Goal: Information Seeking & Learning: Learn about a topic

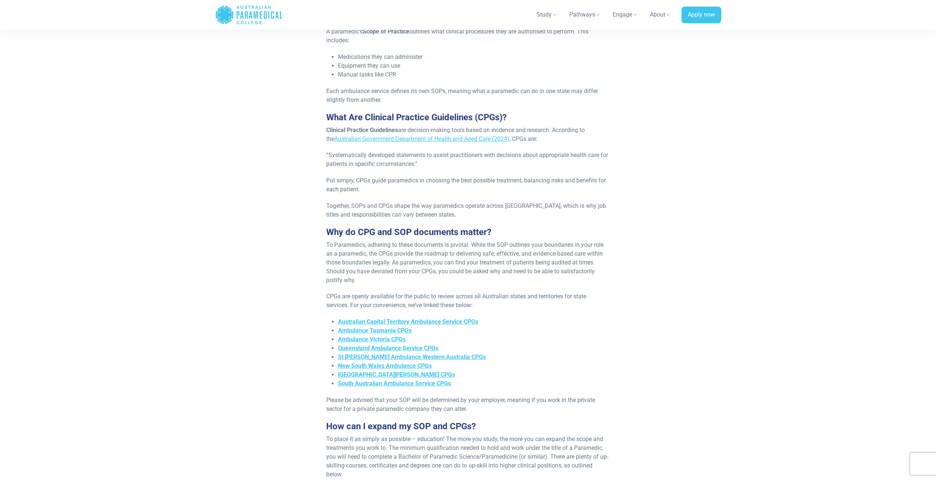
scroll to position [368, 0]
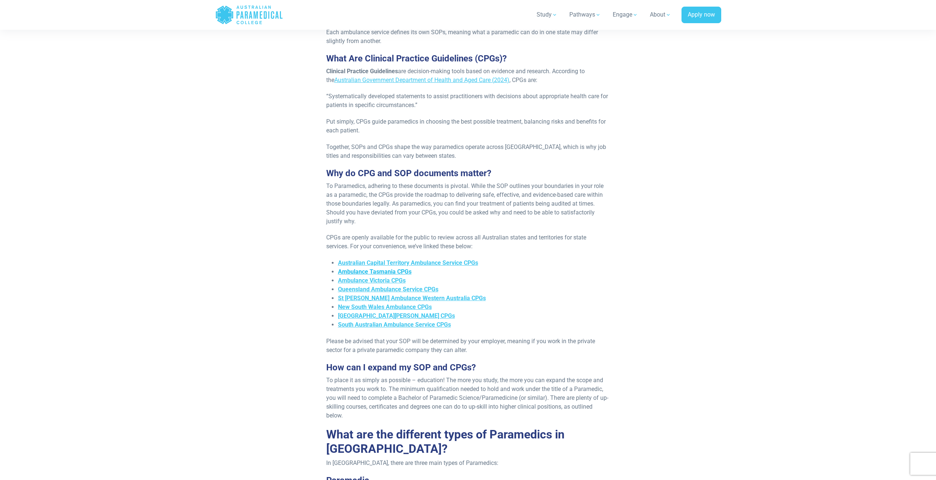
click at [374, 268] on span "Ambulance Tasmania CPGs" at bounding box center [375, 271] width 74 height 7
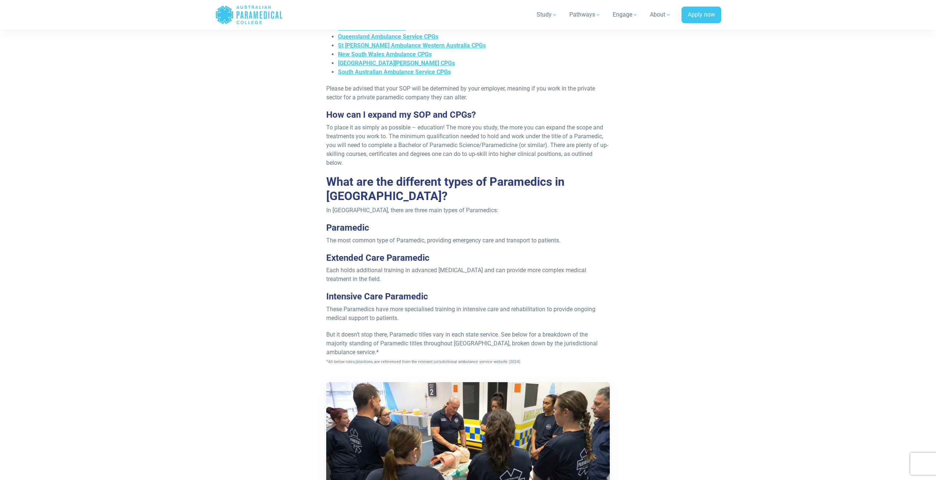
scroll to position [625, 0]
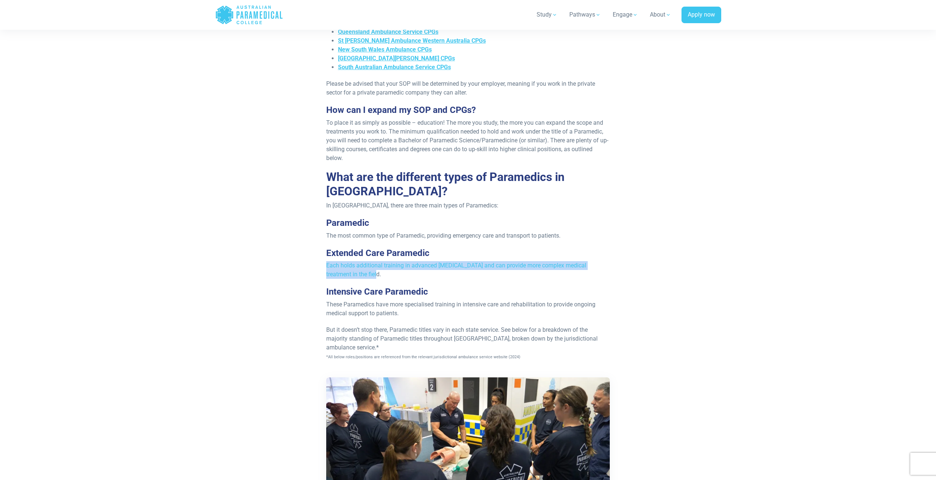
drag, startPoint x: 325, startPoint y: 258, endPoint x: 348, endPoint y: 265, distance: 24.0
click at [348, 265] on div "Re-published 10th June, 2025 In Australia, there are three main types of parame…" at bounding box center [468, 26] width 293 height 975
click at [348, 265] on span "Each holds additional training in advanced life support and can provide more co…" at bounding box center [456, 270] width 260 height 16
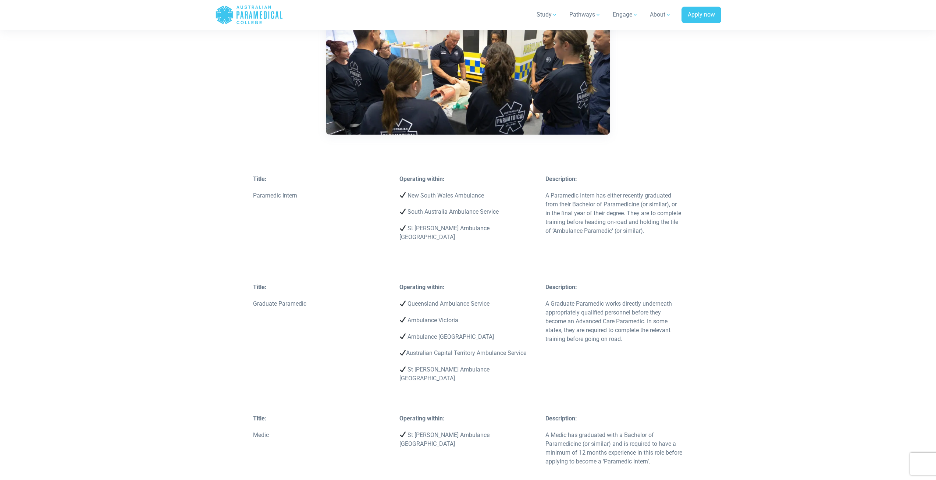
scroll to position [1030, 0]
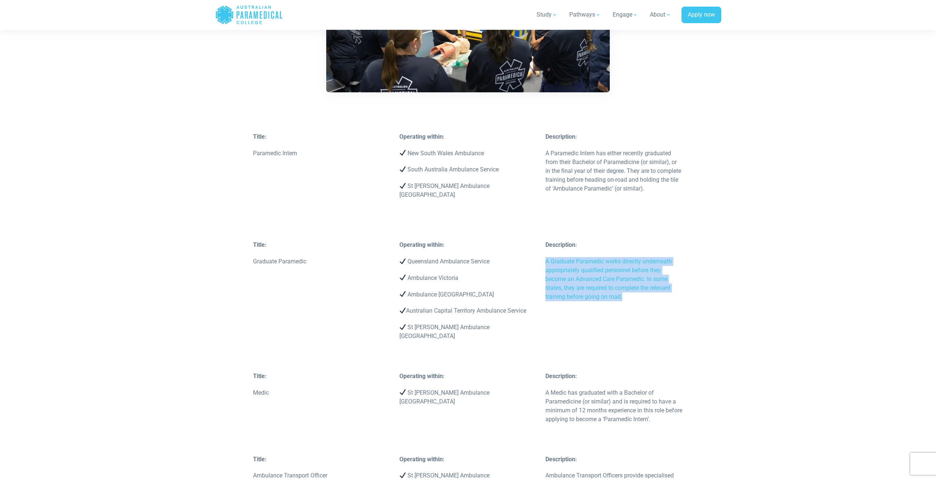
drag, startPoint x: 544, startPoint y: 251, endPoint x: 628, endPoint y: 288, distance: 91.7
click at [628, 288] on div "Description: A Graduate Paramedic works directly underneath appropriately quali…" at bounding box center [614, 275] width 146 height 68
click at [628, 288] on p "A Graduate Paramedic works directly underneath appropriately qualified personne…" at bounding box center [615, 279] width 138 height 44
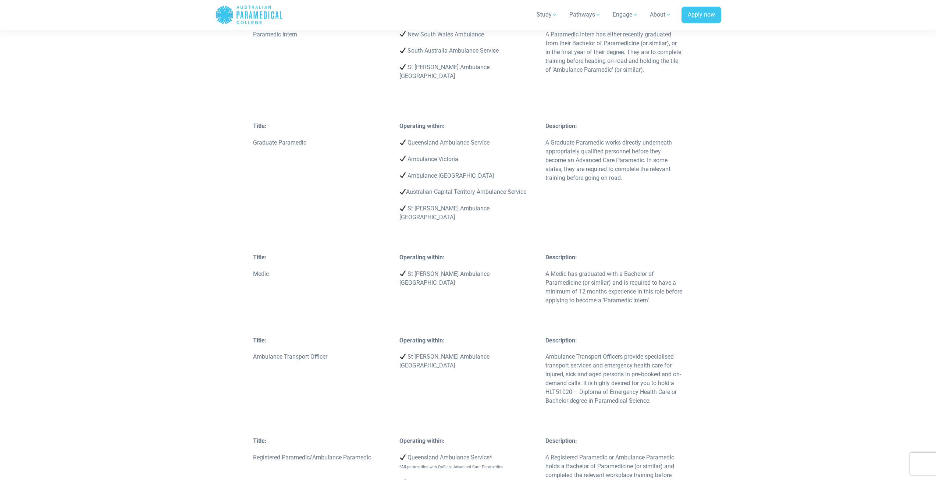
scroll to position [1177, 0]
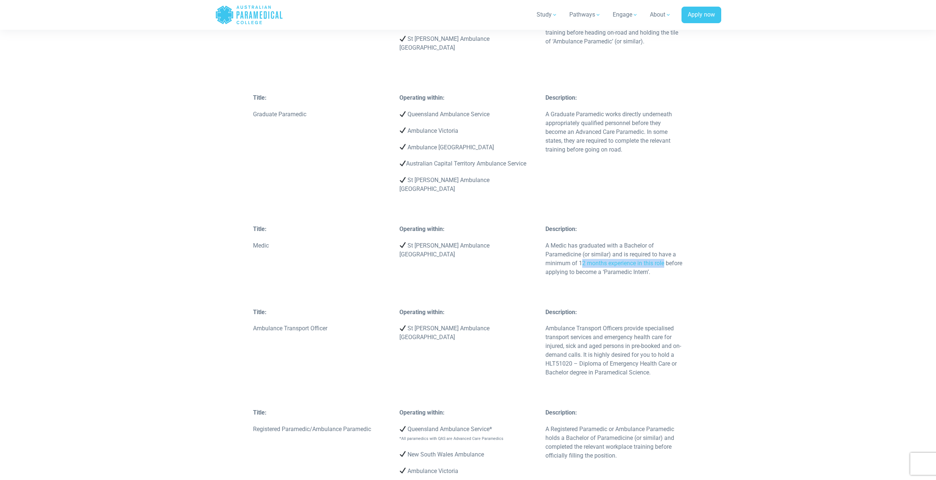
drag, startPoint x: 583, startPoint y: 245, endPoint x: 671, endPoint y: 249, distance: 87.2
click at [671, 249] on p "A Medic has graduated with a Bachelor of Paramedicine (or similar) and is requi…" at bounding box center [615, 258] width 138 height 35
click at [664, 255] on p "A Medic has graduated with a Bachelor of Paramedicine (or similar) and is requi…" at bounding box center [615, 258] width 138 height 35
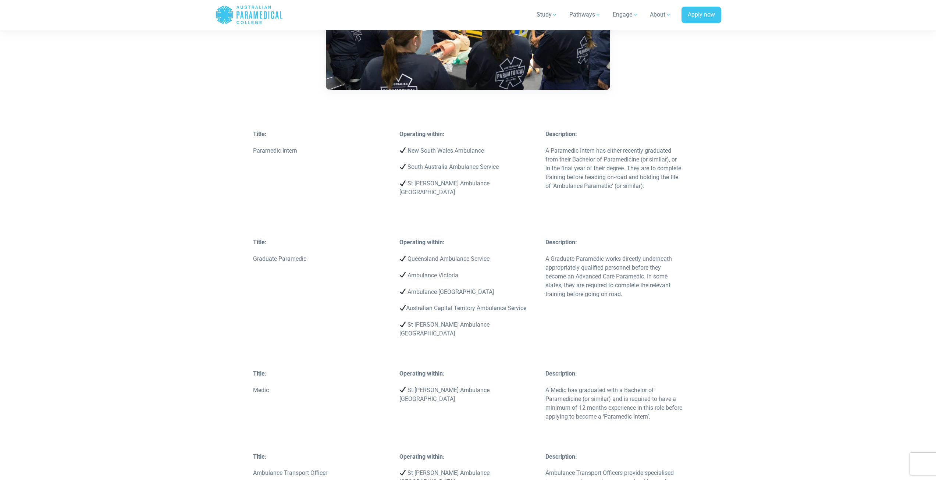
scroll to position [1030, 0]
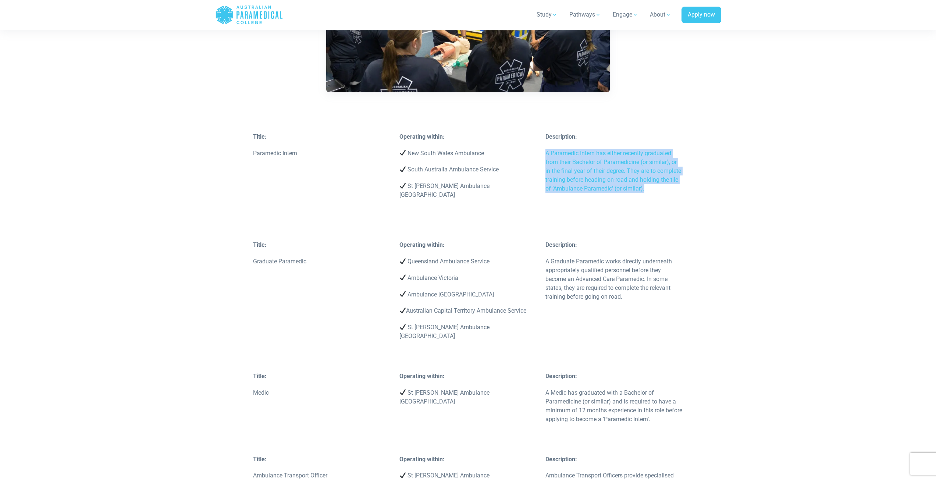
drag, startPoint x: 542, startPoint y: 145, endPoint x: 651, endPoint y: 179, distance: 114.4
click at [651, 179] on div "Description: A Paramedic Intern has either recently graduated from their Bachel…" at bounding box center [614, 174] width 146 height 85
click at [651, 179] on p "A Paramedic Intern has either recently graduated from their Bachelor of Paramed…" at bounding box center [615, 171] width 138 height 44
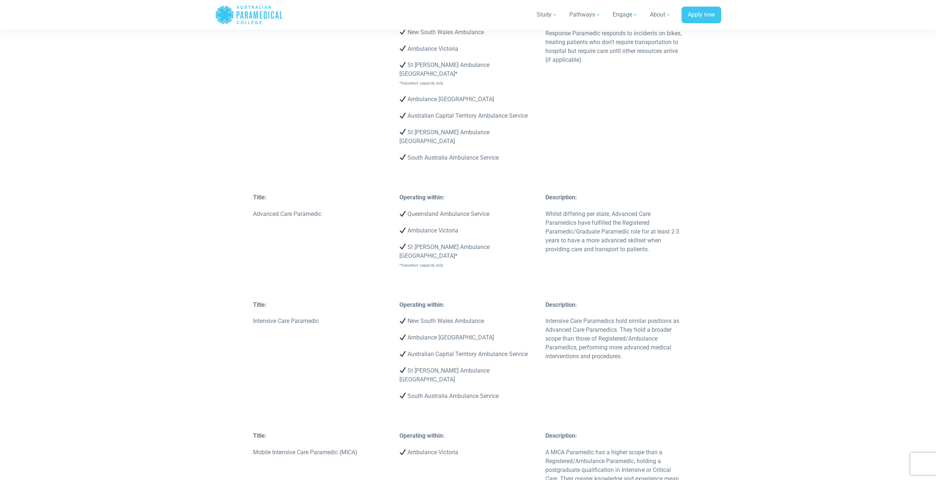
scroll to position [1803, 0]
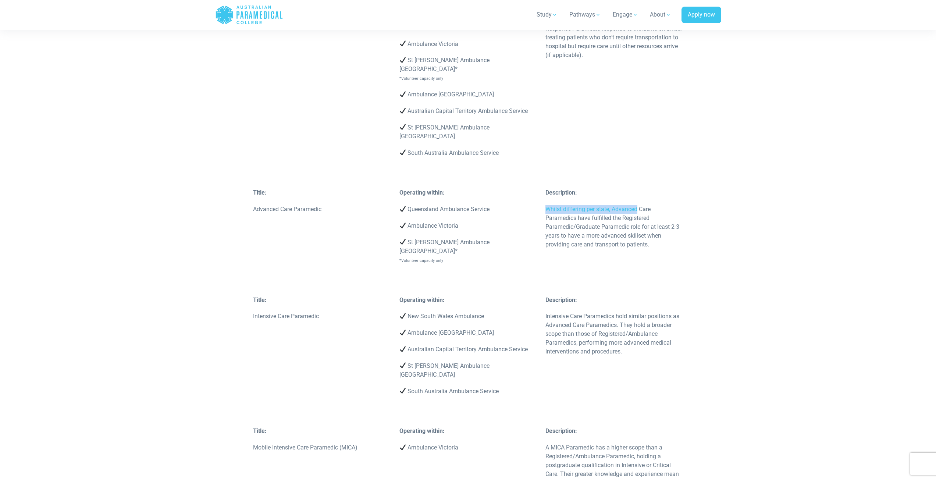
drag, startPoint x: 566, startPoint y: 156, endPoint x: 637, endPoint y: 159, distance: 71.0
click at [637, 205] on p "Whilst differing per state, Advanced Care Paramedics have fulfilled the Registe…" at bounding box center [615, 227] width 138 height 44
click at [638, 205] on p "Whilst differing per state, Advanced Care Paramedics have fulfilled the Registe…" at bounding box center [615, 227] width 138 height 44
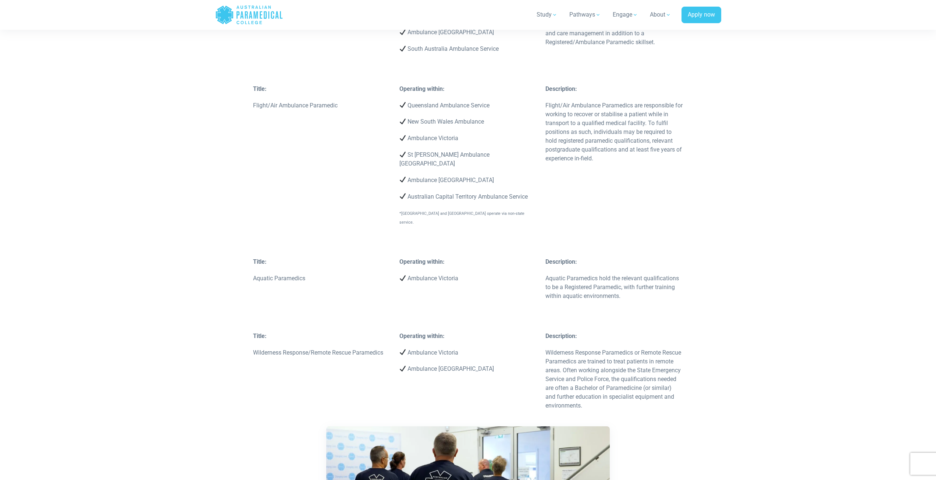
scroll to position [2428, 0]
drag, startPoint x: 537, startPoint y: 263, endPoint x: 592, endPoint y: 262, distance: 55.2
click at [592, 331] on div "Title: Wilderness Response/Remote Rescue Paramedics Operating within: Ambulance…" at bounding box center [468, 374] width 439 height 86
click at [592, 347] on p "Wilderness Response Paramedics or Remote Rescue Paramedics are trained to treat…" at bounding box center [615, 378] width 138 height 62
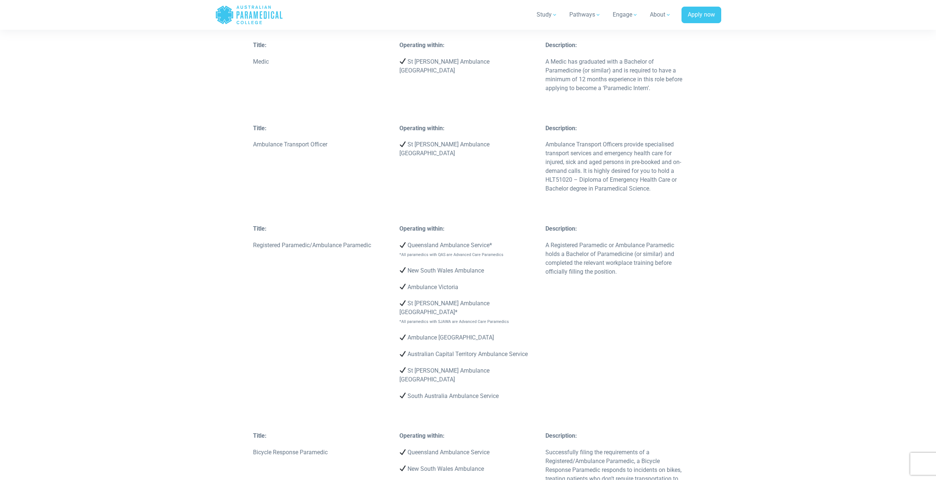
scroll to position [1067, 0]
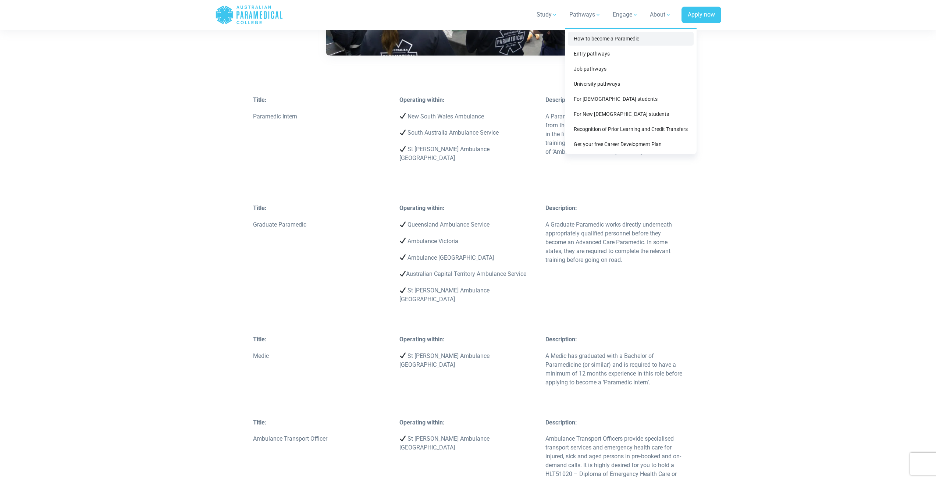
click at [595, 43] on link "How to become a Paramedic" at bounding box center [631, 39] width 126 height 14
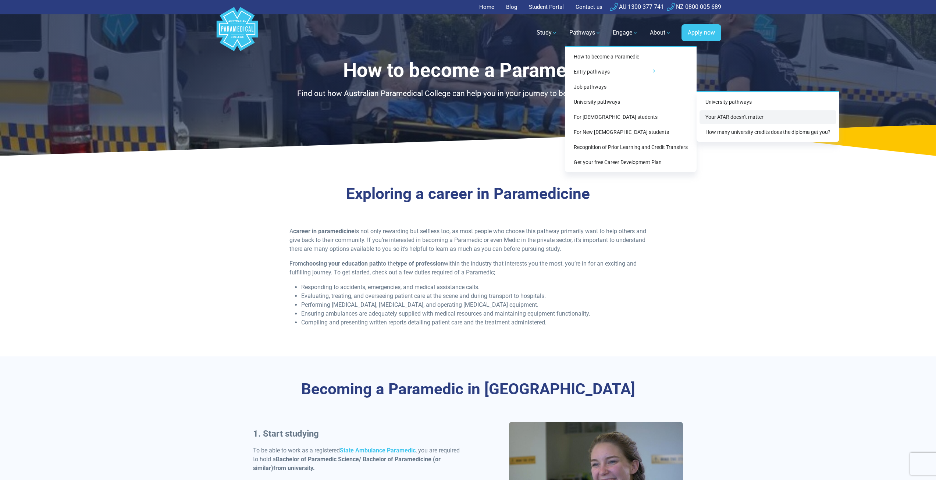
click at [750, 117] on link "Your ATAR doesn’t matter" at bounding box center [768, 117] width 137 height 14
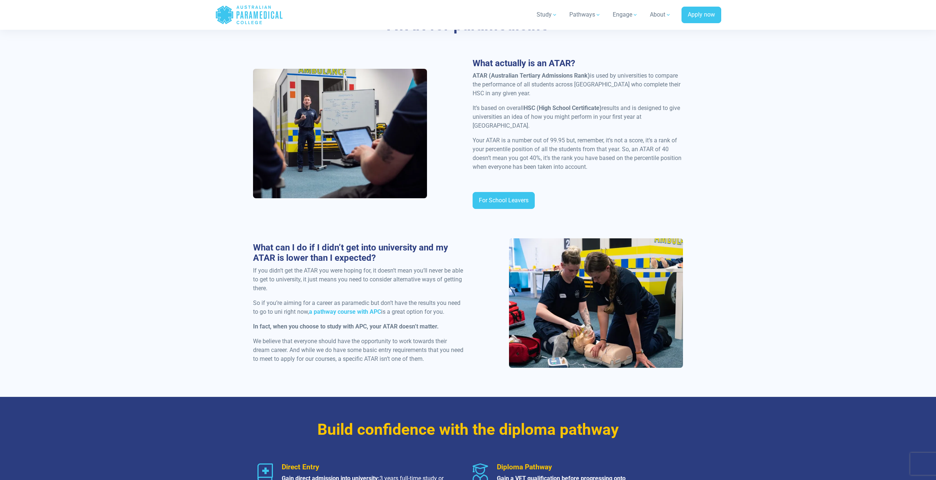
scroll to position [405, 0]
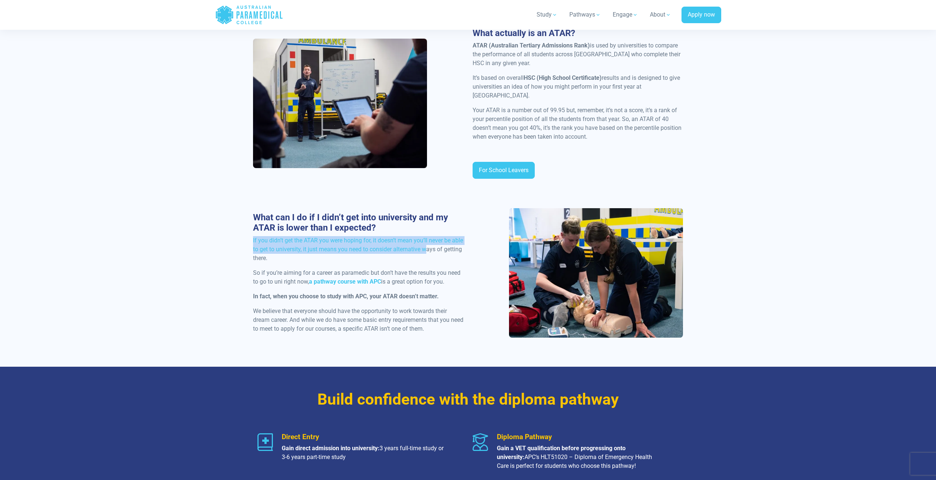
drag, startPoint x: 252, startPoint y: 232, endPoint x: 440, endPoint y: 240, distance: 188.2
click at [440, 240] on div "What can I do if I didn’t get into university and my ATAR is lower than I expec…" at bounding box center [359, 275] width 220 height 127
click at [440, 257] on div "What can I do if I didn’t get into university and my ATAR is lower than I expec…" at bounding box center [359, 275] width 220 height 127
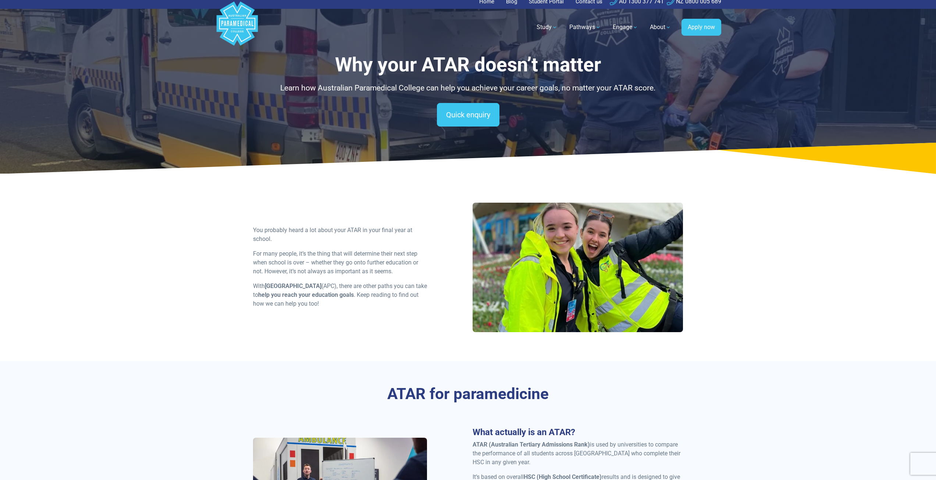
scroll to position [0, 0]
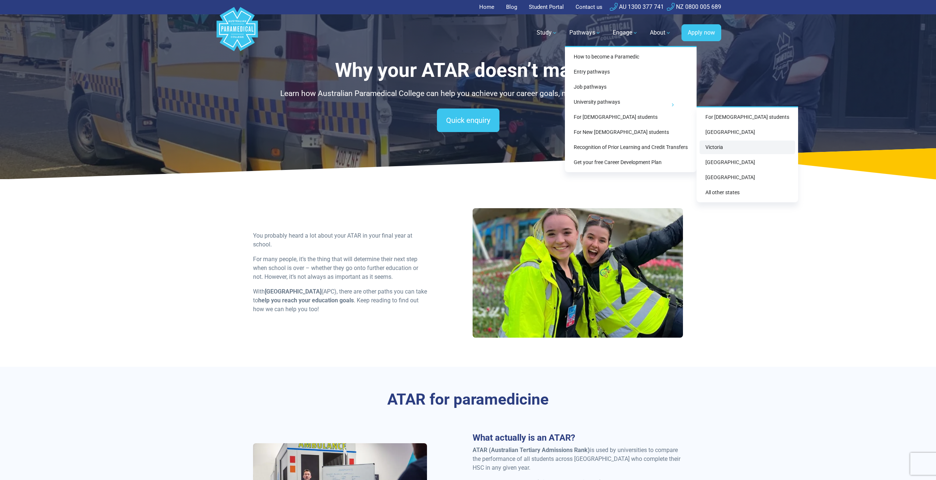
click at [728, 152] on link "Victoria" at bounding box center [748, 148] width 96 height 14
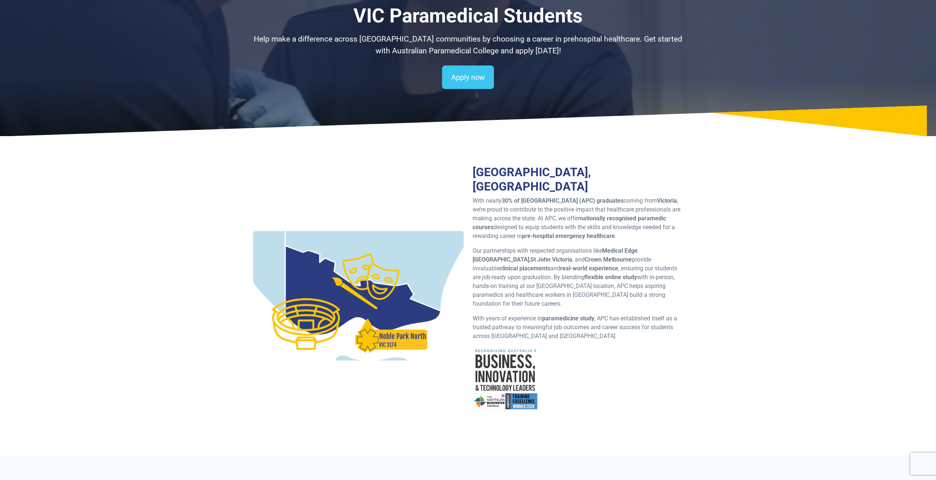
scroll to position [74, 0]
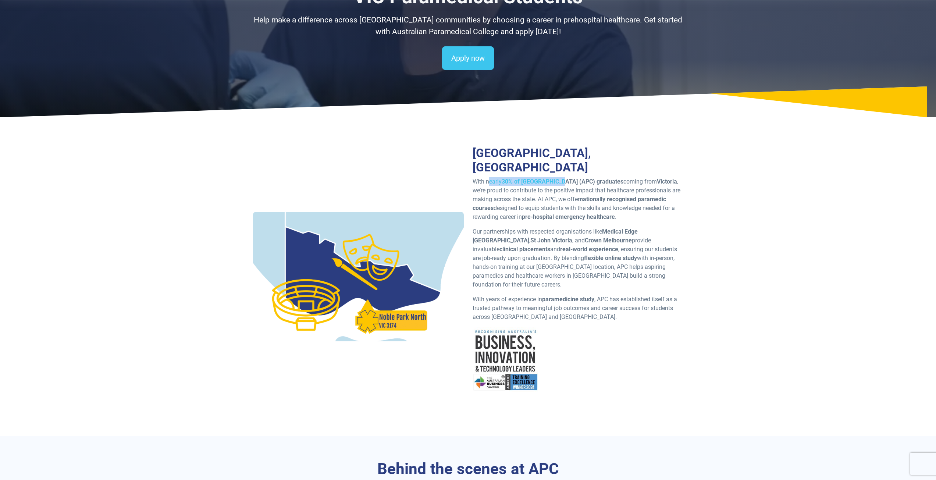
drag, startPoint x: 496, startPoint y: 181, endPoint x: 557, endPoint y: 184, distance: 61.5
click at [557, 184] on p "With nearly 30% of Australian Paramedical College (APC) graduates coming from […" at bounding box center [578, 199] width 211 height 44
click at [555, 184] on strong "30% of [GEOGRAPHIC_DATA] (APC) graduates" at bounding box center [563, 181] width 122 height 7
click at [540, 182] on strong "30% of [GEOGRAPHIC_DATA] (APC) graduates" at bounding box center [563, 181] width 122 height 7
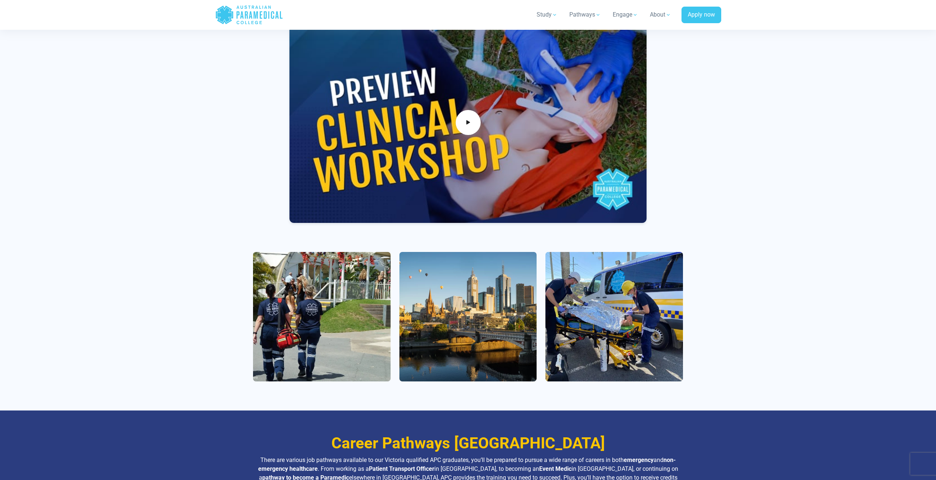
scroll to position [589, 0]
